Goal: Information Seeking & Learning: Learn about a topic

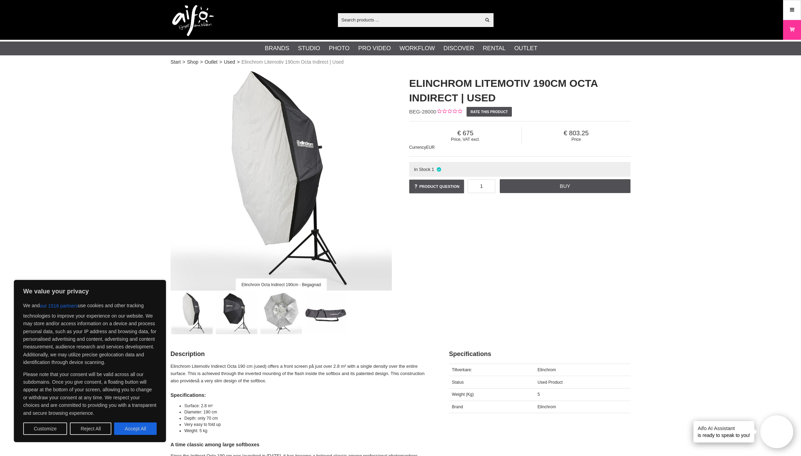
click at [89, 434] on button "Reject All" at bounding box center [90, 428] width 41 height 12
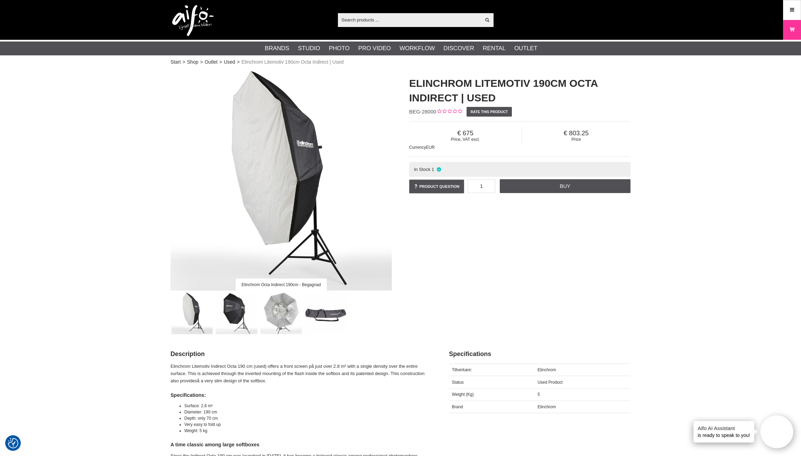
click at [326, 308] on img at bounding box center [326, 313] width 42 height 42
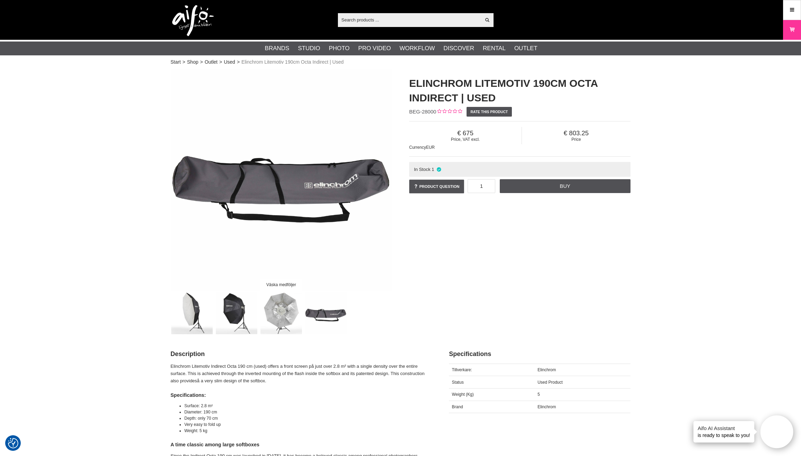
click at [272, 305] on img at bounding box center [281, 313] width 42 height 42
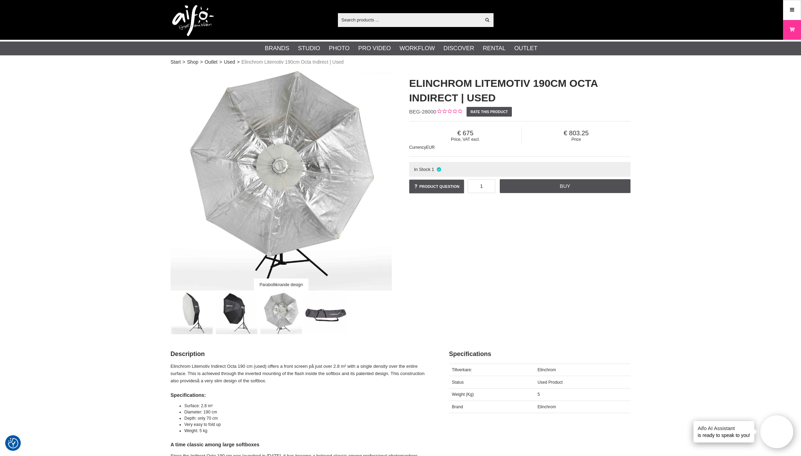
click at [233, 308] on img at bounding box center [237, 313] width 42 height 42
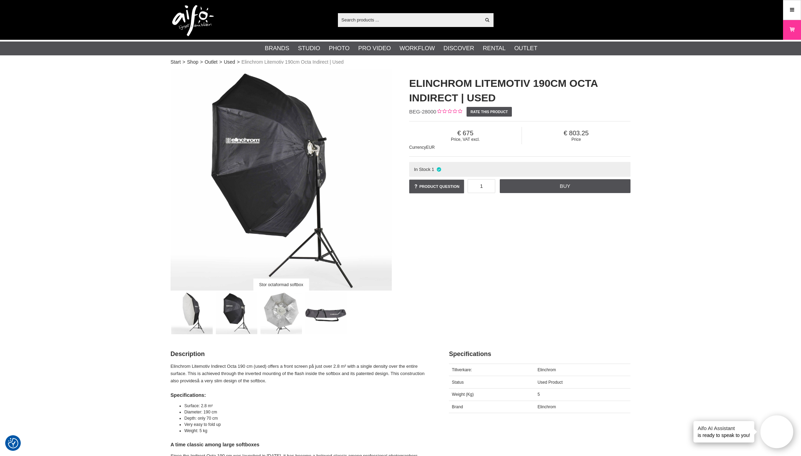
click at [314, 149] on img at bounding box center [280, 179] width 221 height 221
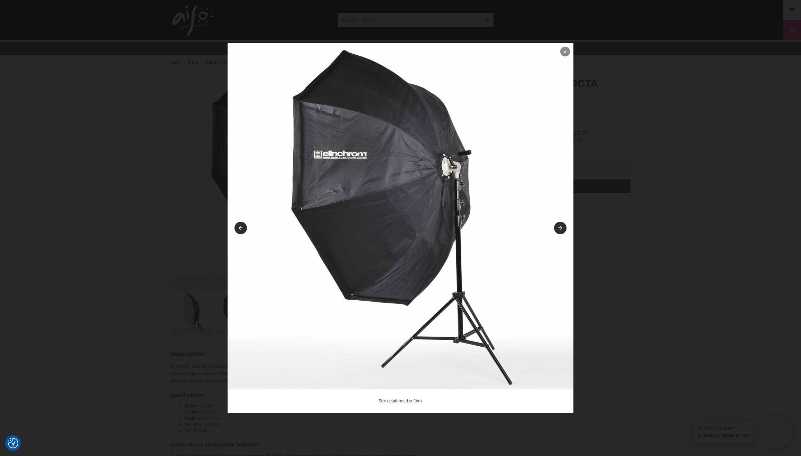
click at [564, 54] on icon at bounding box center [565, 52] width 2 height 4
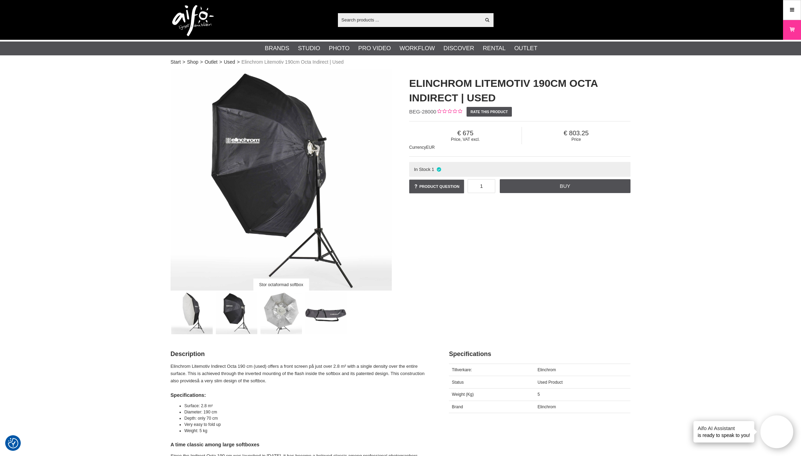
scroll to position [35, 0]
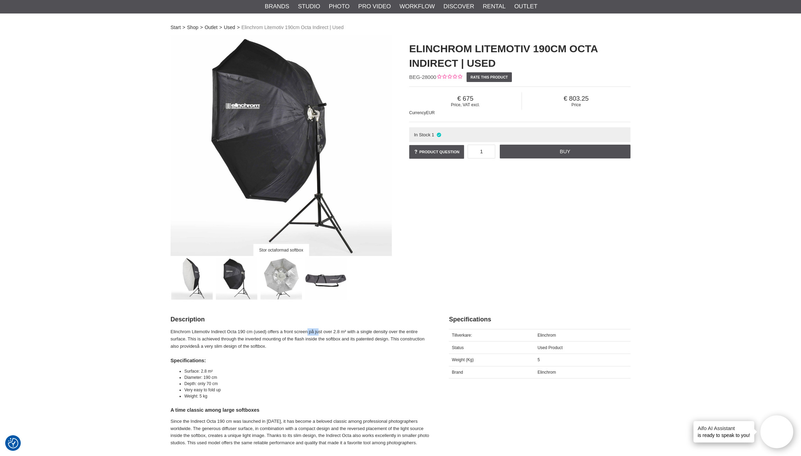
drag, startPoint x: 314, startPoint y: 332, endPoint x: 326, endPoint y: 333, distance: 12.1
click at [326, 333] on p "Elinchrom Litemotiv Indirect Octa 190 cm (used) offers a front screen på just o…" at bounding box center [300, 338] width 261 height 21
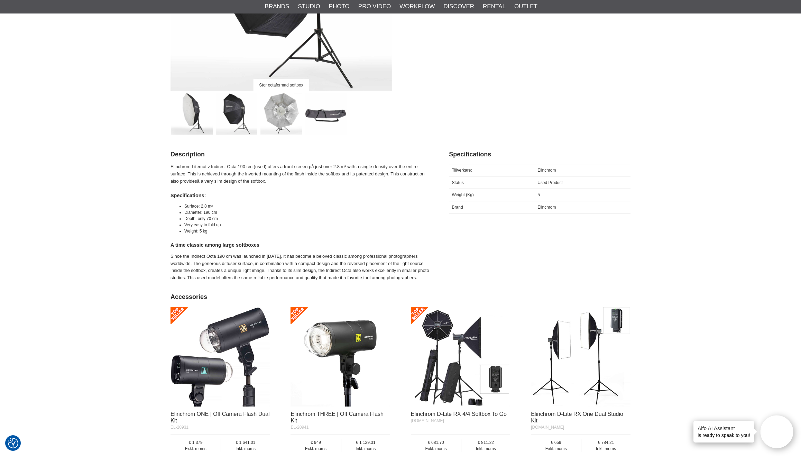
scroll to position [207, 0]
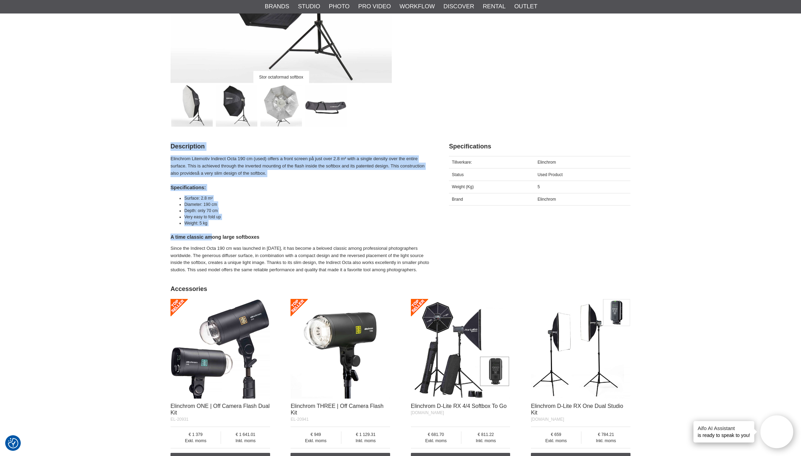
drag, startPoint x: 168, startPoint y: 236, endPoint x: 213, endPoint y: 236, distance: 44.3
click at [213, 236] on section "Stor octaformad softbox Elinchrom Litemotiv 190cm Octa Indirect | Used BEG-2800…" at bounding box center [400, 311] width 470 height 898
click at [213, 235] on h4 "A time classic among large softboxes" at bounding box center [300, 236] width 261 height 7
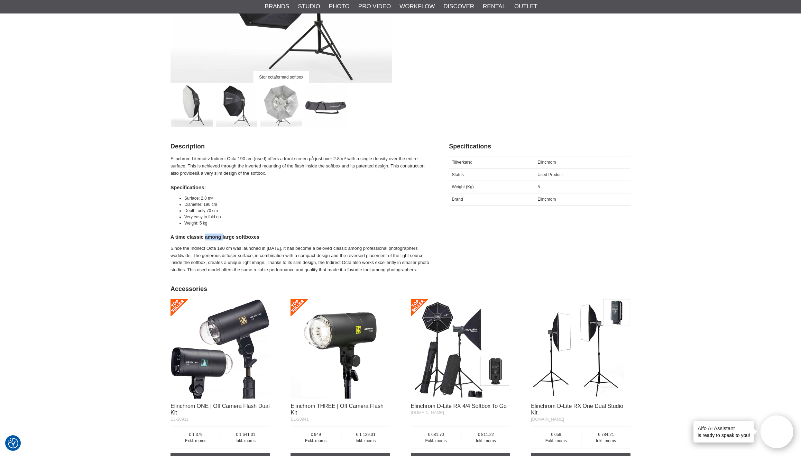
drag, startPoint x: 213, startPoint y: 235, endPoint x: 222, endPoint y: 238, distance: 9.3
click at [222, 238] on h4 "A time classic among large softboxes" at bounding box center [300, 236] width 261 height 7
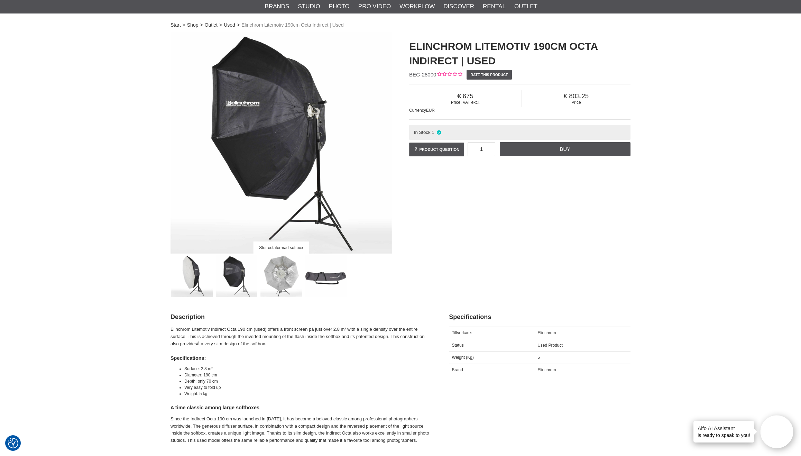
scroll to position [0, 0]
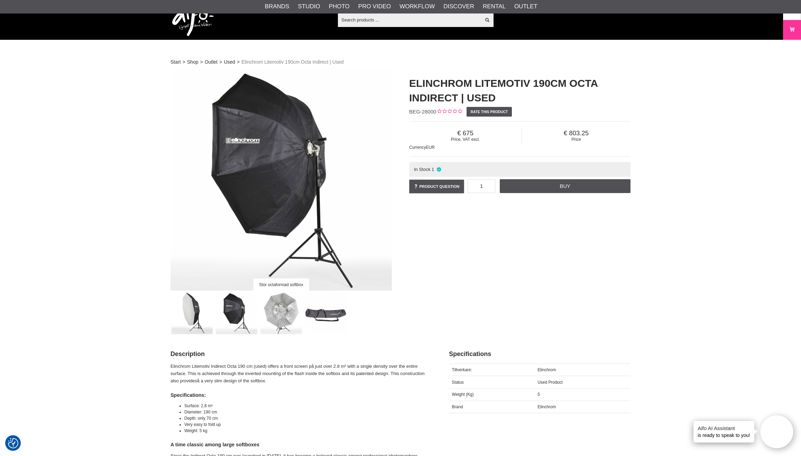
drag, startPoint x: 128, startPoint y: 398, endPoint x: 120, endPoint y: 294, distance: 104.0
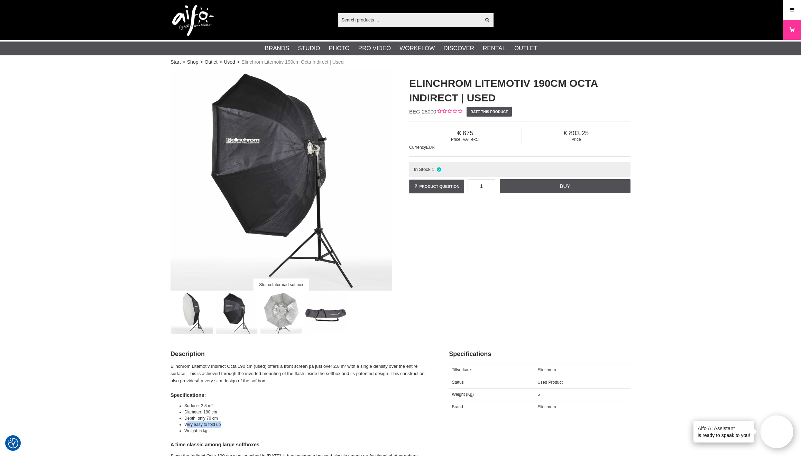
drag, startPoint x: 187, startPoint y: 424, endPoint x: 229, endPoint y: 424, distance: 41.2
click at [229, 424] on li "Very easy to fold up" at bounding box center [307, 424] width 247 height 6
drag, startPoint x: 207, startPoint y: 380, endPoint x: 229, endPoint y: 381, distance: 21.9
click at [229, 381] on p "Elinchrom Litemotiv Indirect Octa 190 cm (used) offers a front screen på just o…" at bounding box center [300, 373] width 261 height 21
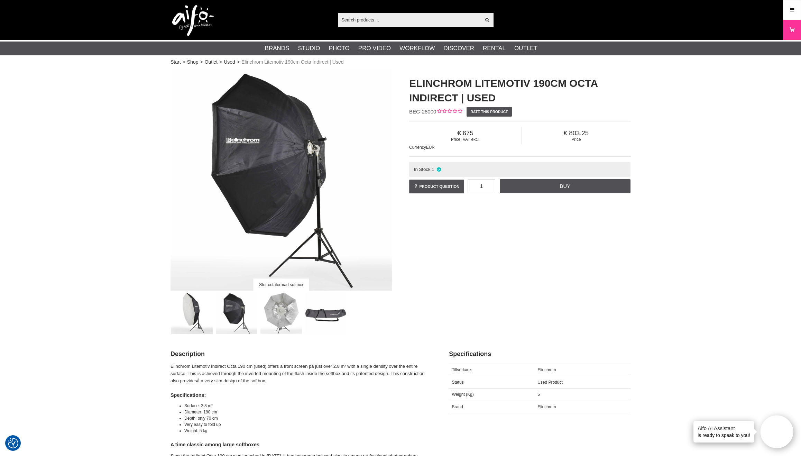
click at [223, 393] on h4 "Specifications:" at bounding box center [300, 394] width 261 height 7
click at [227, 322] on img at bounding box center [237, 313] width 42 height 42
click at [188, 316] on img at bounding box center [192, 313] width 42 height 42
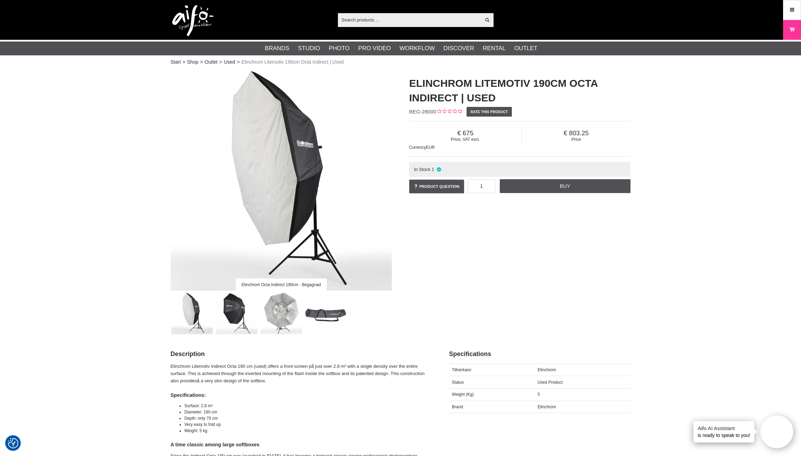
click at [324, 315] on img at bounding box center [326, 313] width 42 height 42
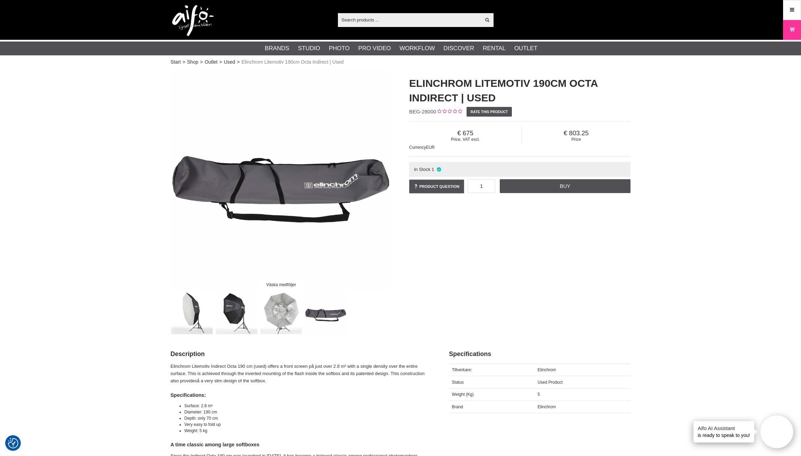
click at [204, 303] on img at bounding box center [192, 313] width 42 height 42
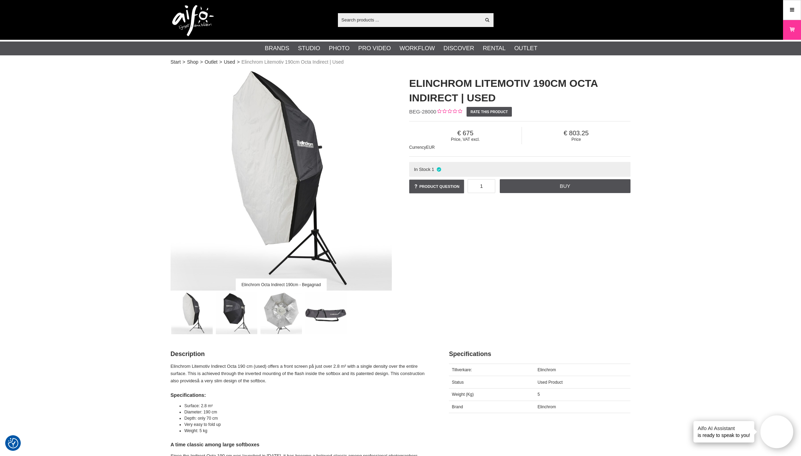
click at [237, 313] on img at bounding box center [237, 313] width 42 height 42
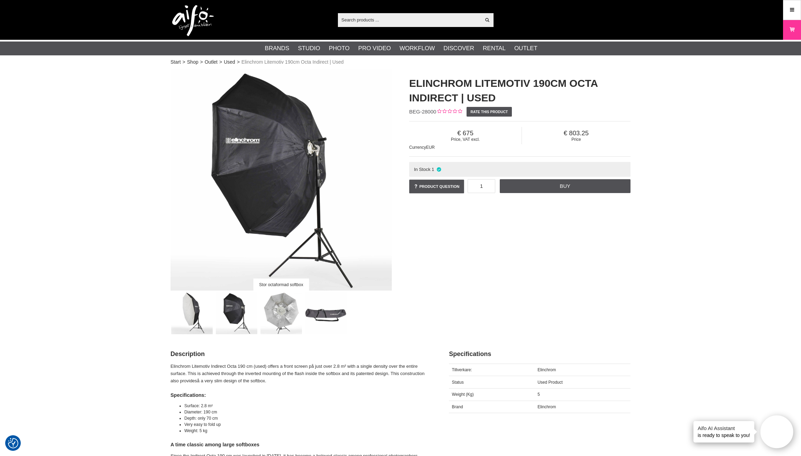
click at [192, 311] on img at bounding box center [192, 313] width 42 height 42
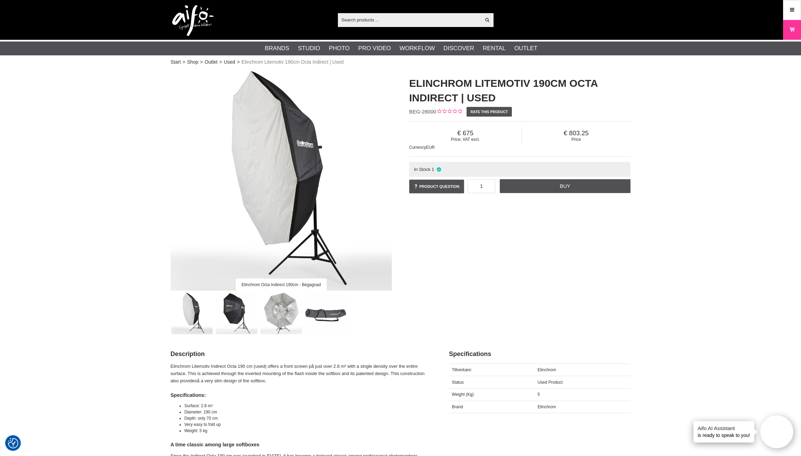
click at [226, 310] on img at bounding box center [237, 313] width 42 height 42
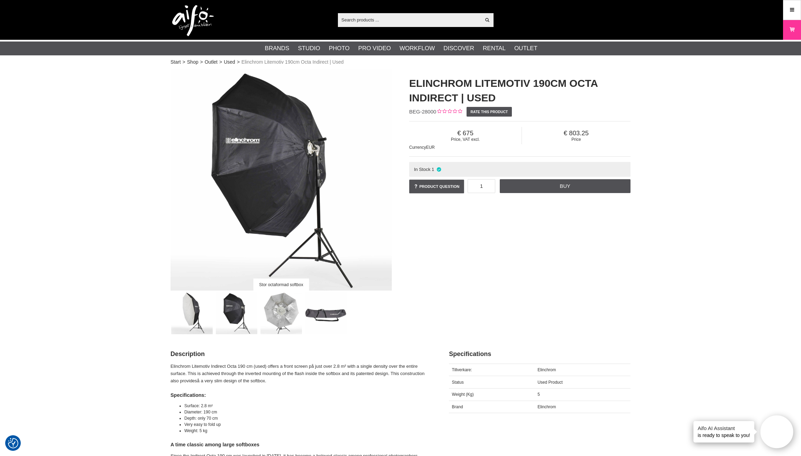
click at [191, 305] on img at bounding box center [192, 313] width 42 height 42
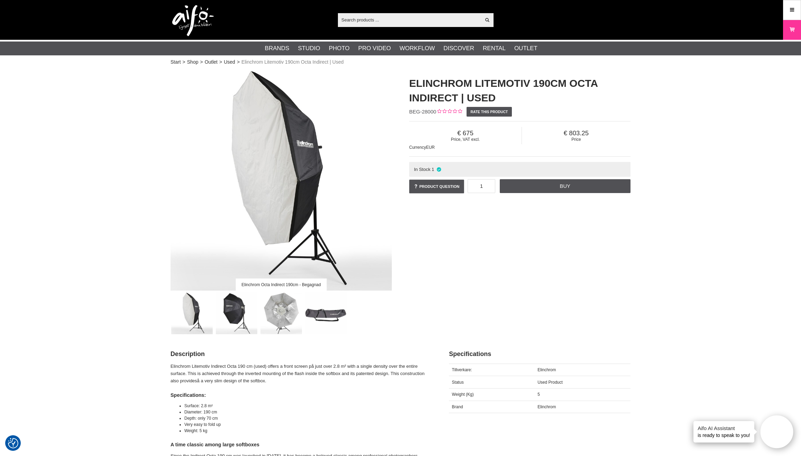
click at [234, 310] on img at bounding box center [237, 313] width 42 height 42
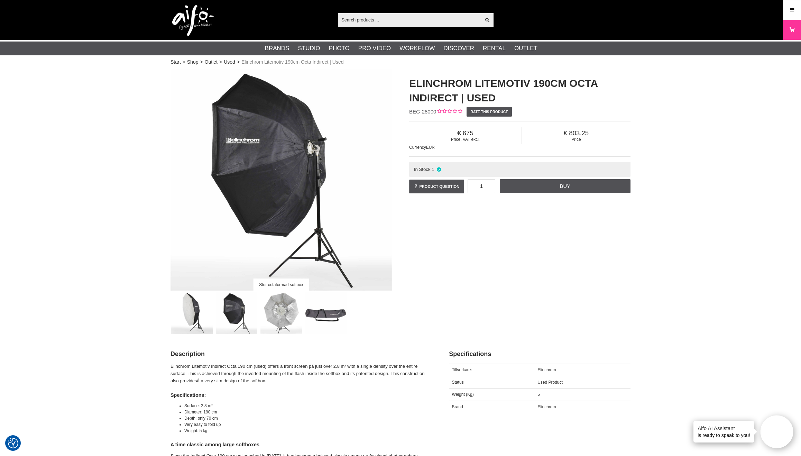
click at [274, 310] on img at bounding box center [281, 313] width 42 height 42
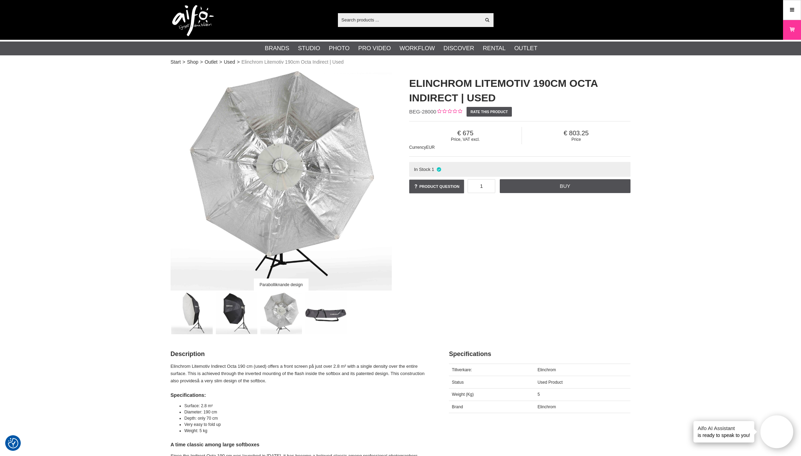
click at [290, 181] on img at bounding box center [280, 179] width 221 height 221
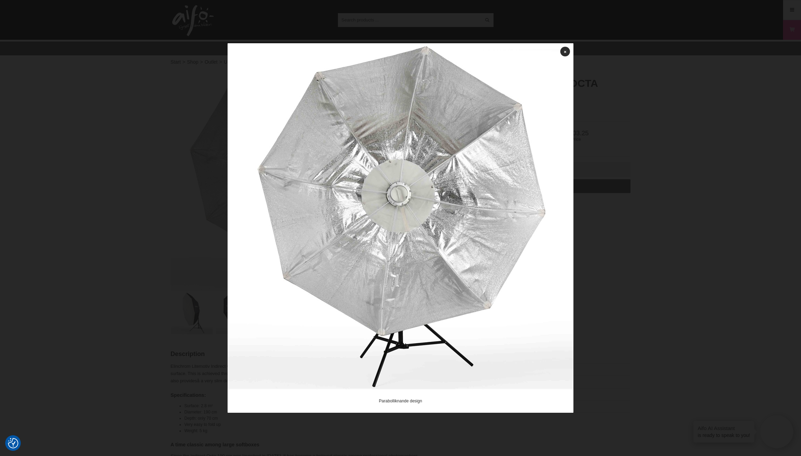
drag, startPoint x: 630, startPoint y: 335, endPoint x: 616, endPoint y: 325, distance: 17.6
click at [629, 333] on div at bounding box center [400, 228] width 801 height 456
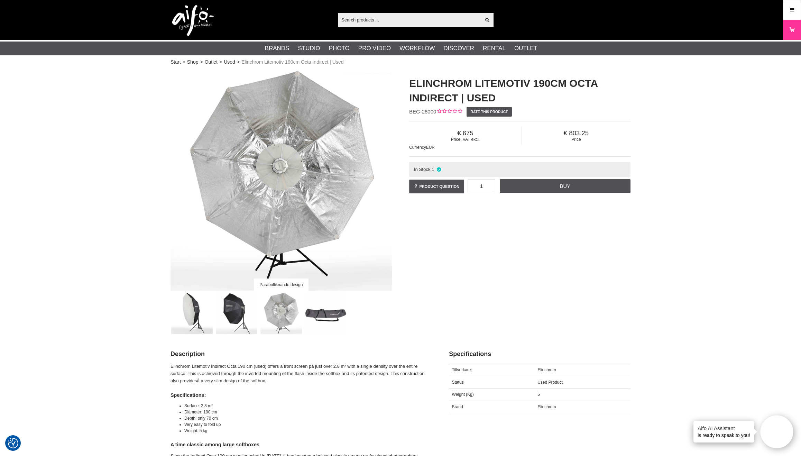
click at [334, 308] on img at bounding box center [326, 313] width 42 height 42
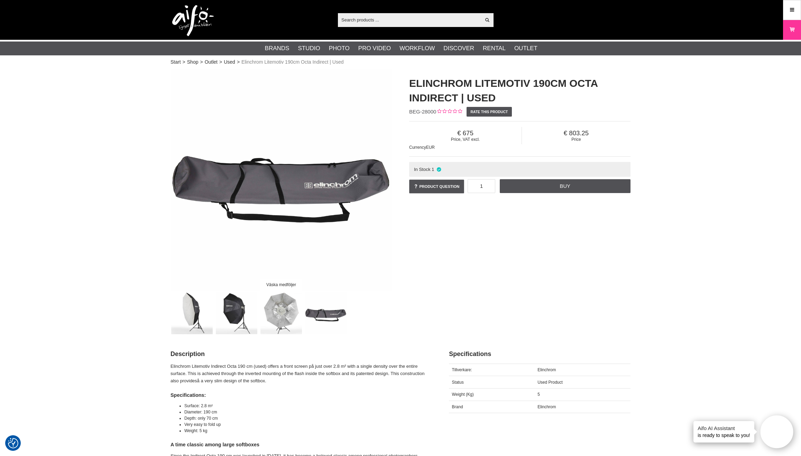
click at [303, 177] on img at bounding box center [280, 179] width 221 height 221
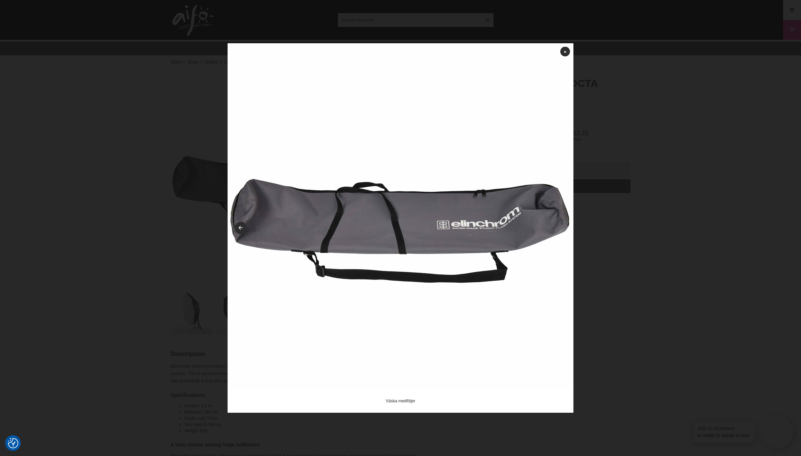
drag, startPoint x: 563, startPoint y: 50, endPoint x: 566, endPoint y: 58, distance: 8.5
click at [563, 50] on link at bounding box center [565, 52] width 10 height 10
